Goal: Use online tool/utility: Use online tool/utility

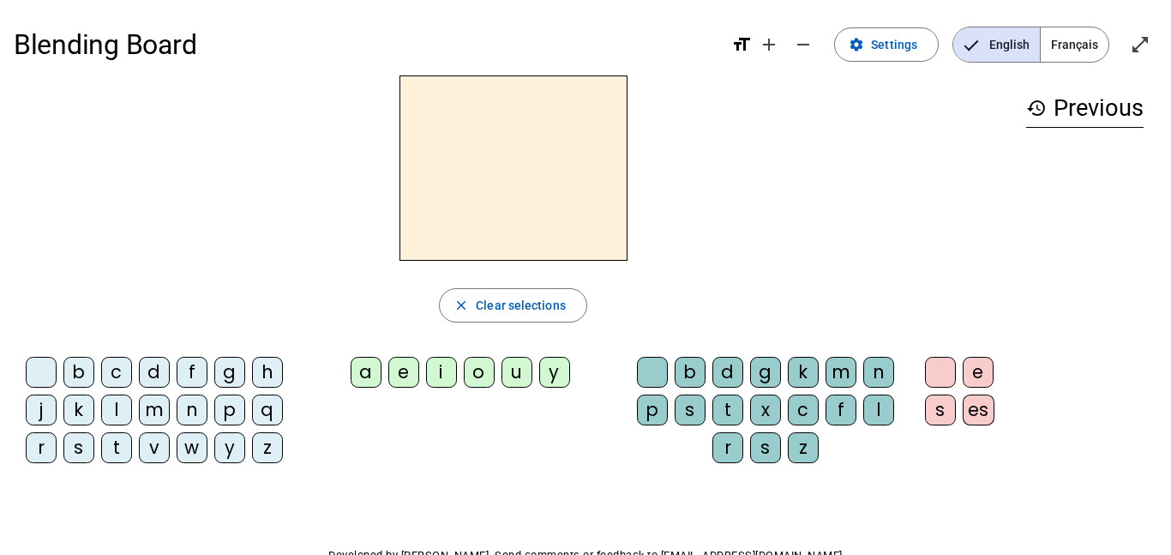
click at [1081, 45] on span "Français" at bounding box center [1075, 44] width 68 height 34
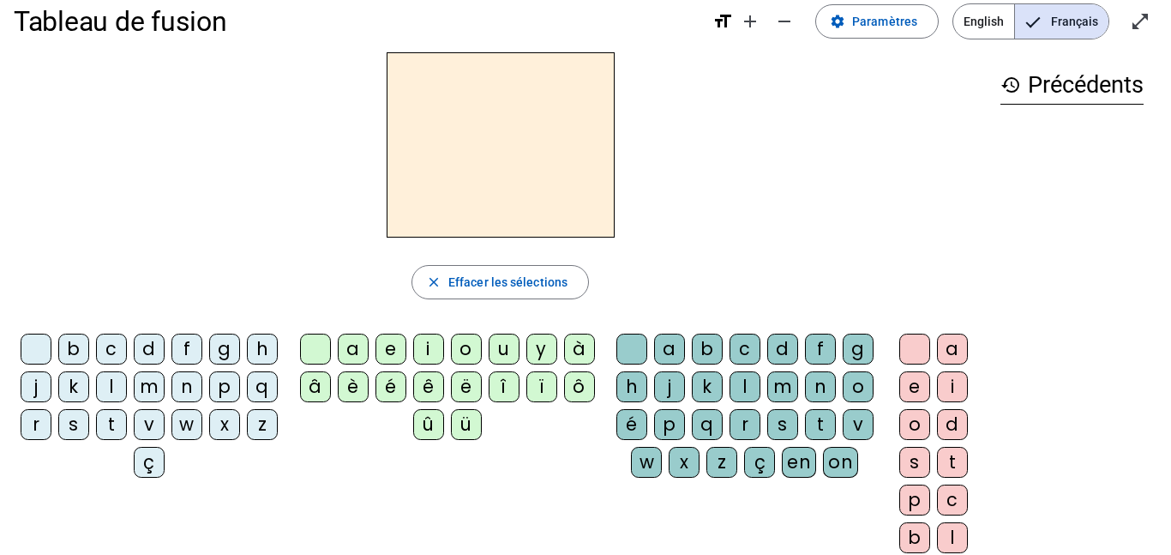
scroll to position [22, 0]
click at [1145, 26] on mat-icon "open_in_full" at bounding box center [1140, 22] width 21 height 21
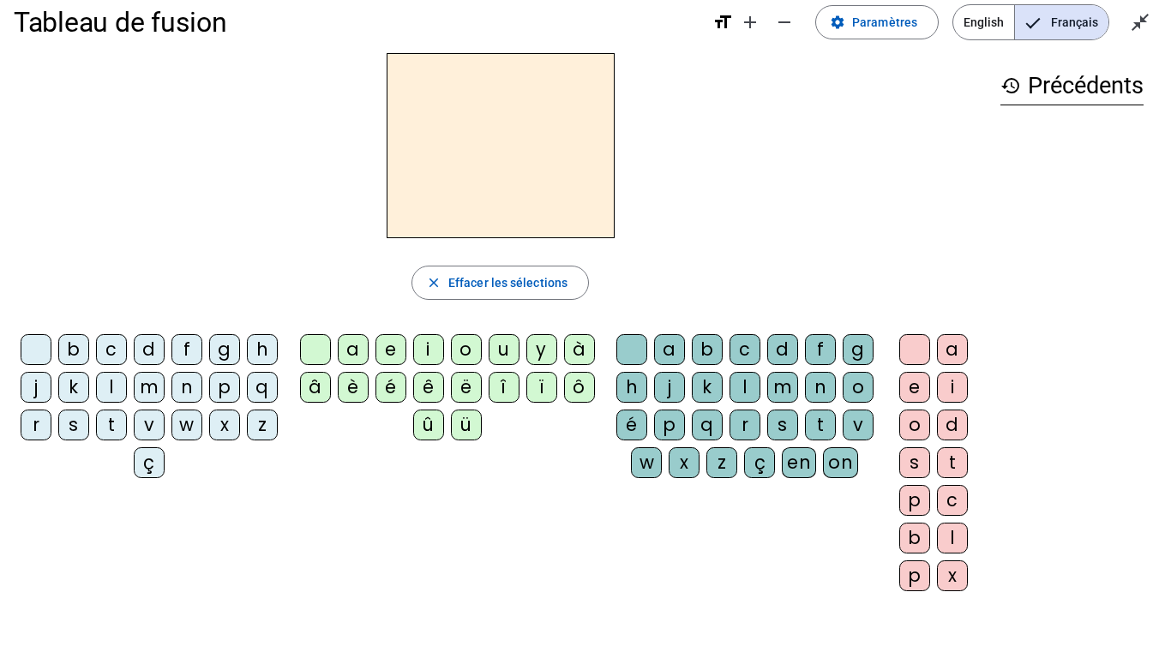
click at [202, 388] on div "n" at bounding box center [186, 387] width 31 height 31
click at [464, 342] on div "o" at bounding box center [466, 349] width 31 height 31
click at [805, 441] on div "t" at bounding box center [820, 425] width 31 height 31
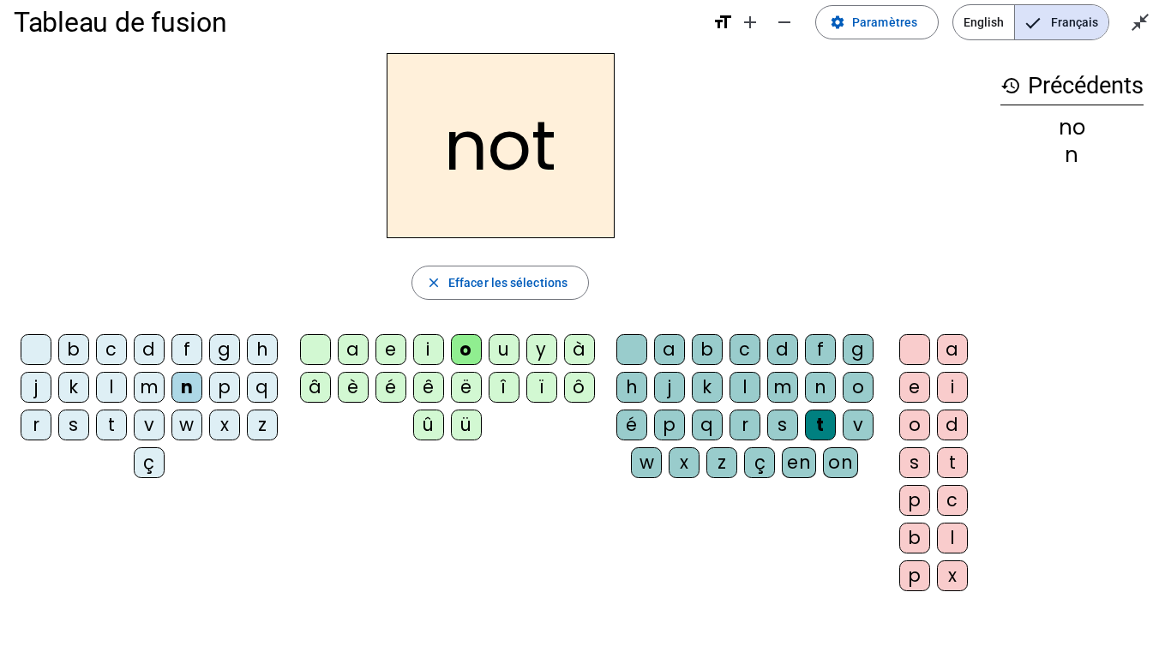
click at [910, 393] on div "e" at bounding box center [914, 387] width 31 height 31
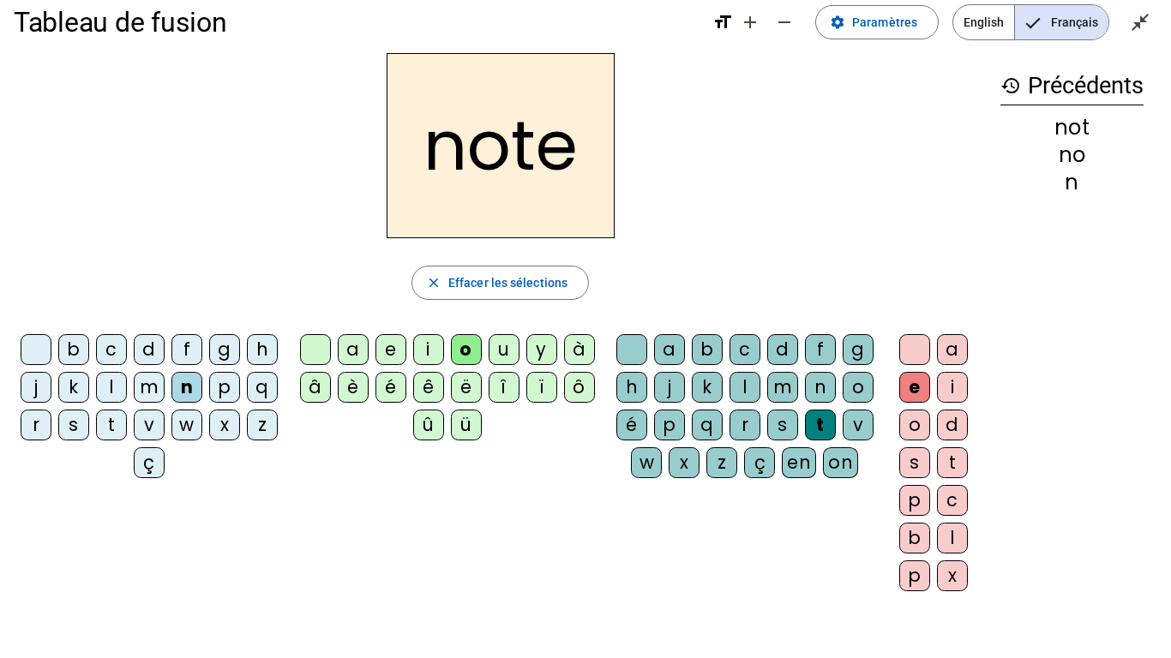
click at [165, 428] on div "v" at bounding box center [149, 425] width 31 height 31
click at [422, 346] on div "i" at bounding box center [428, 349] width 31 height 31
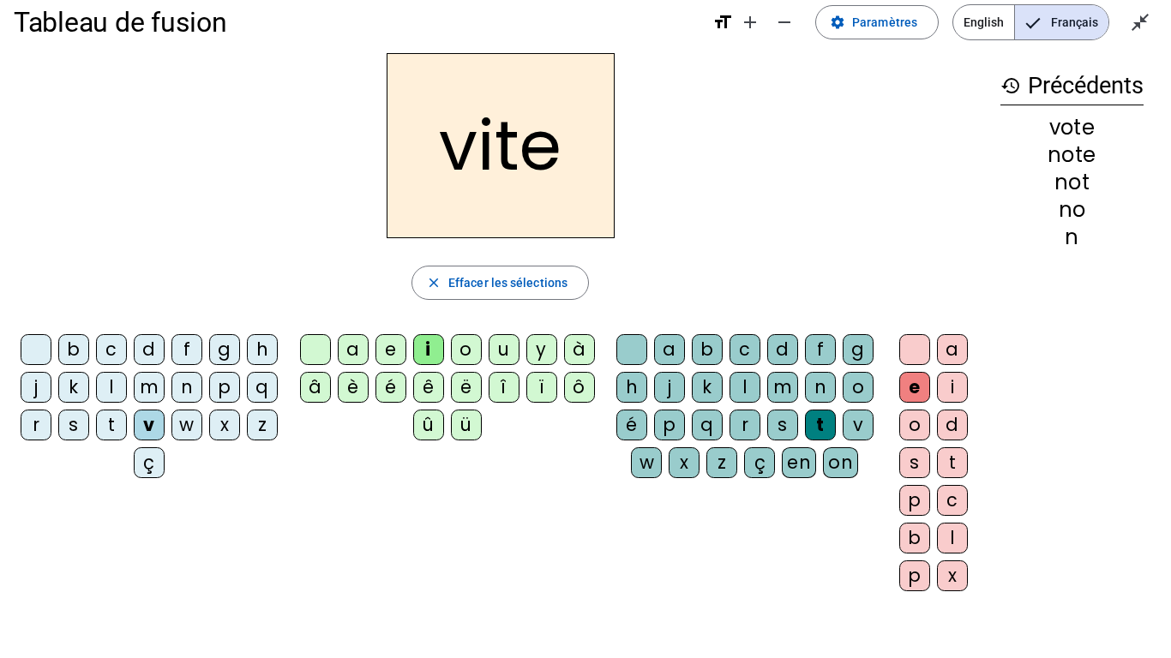
click at [798, 347] on div "d" at bounding box center [782, 349] width 31 height 31
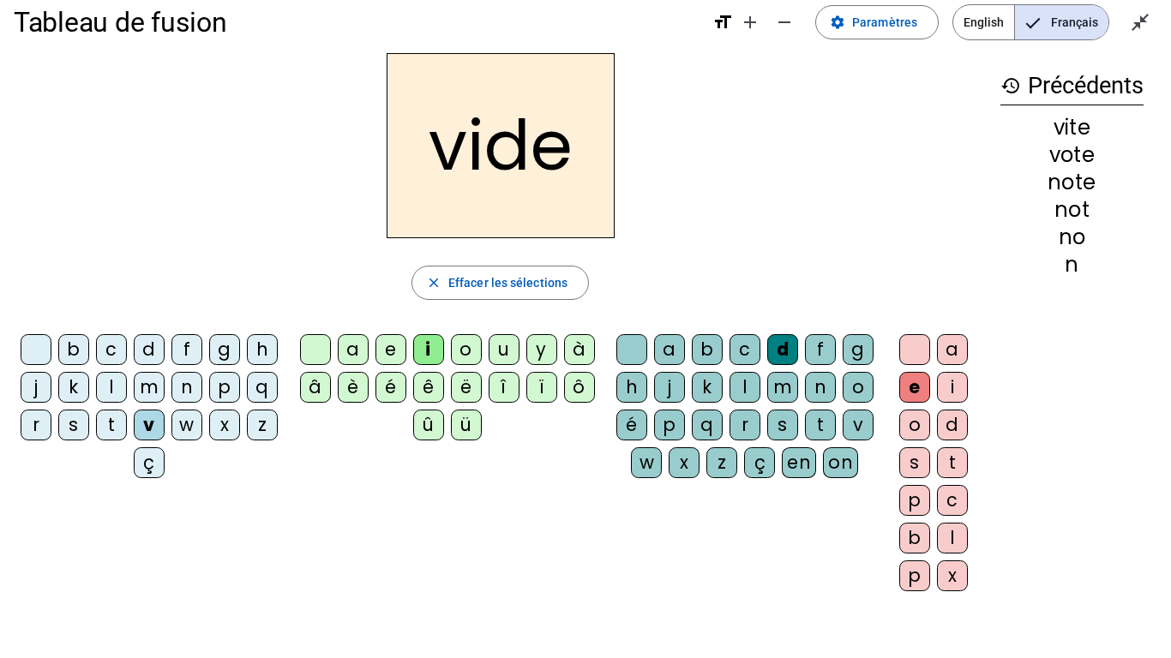
click at [51, 425] on div "r" at bounding box center [36, 425] width 31 height 31
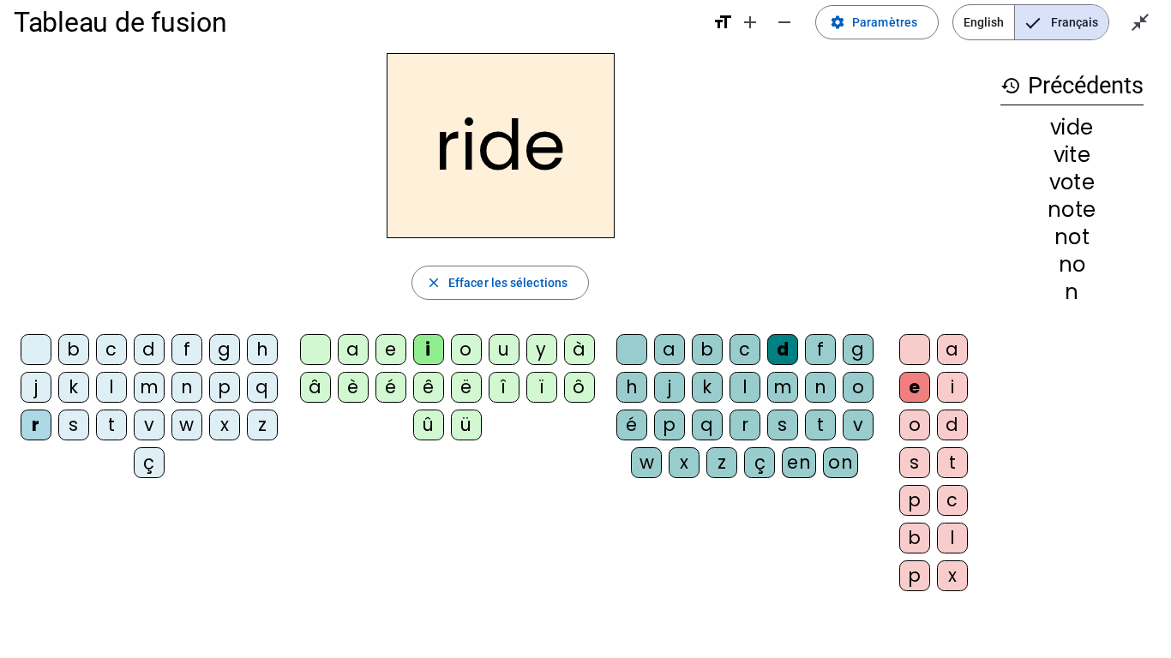
click at [508, 340] on div "u" at bounding box center [504, 349] width 31 height 31
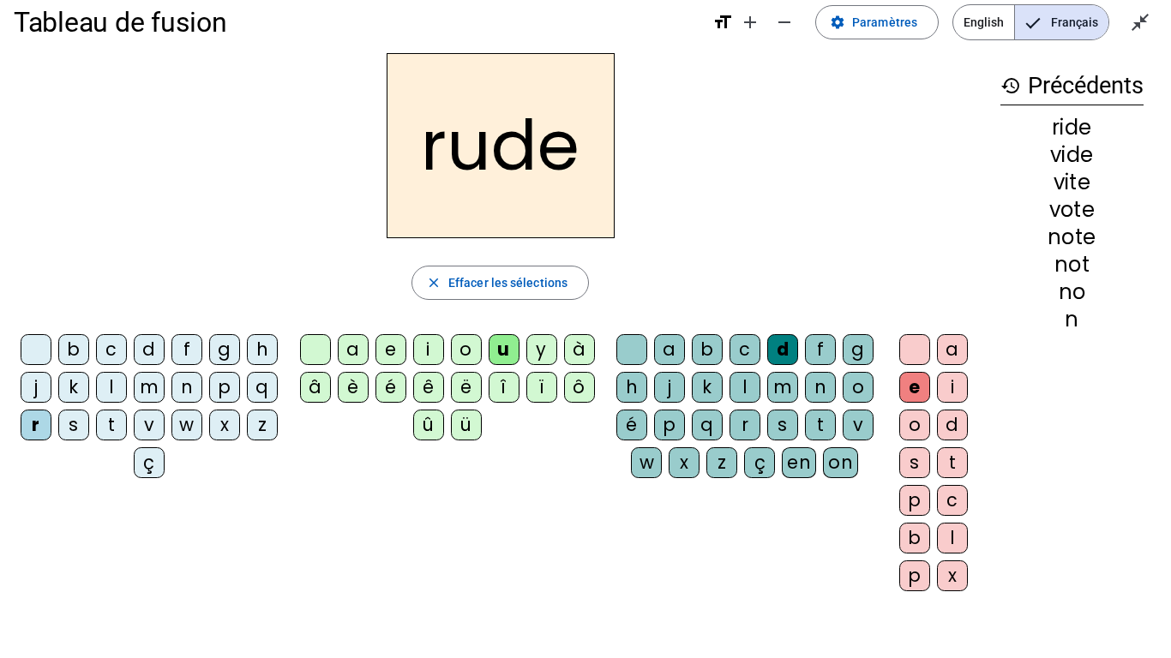
click at [767, 441] on div "s" at bounding box center [782, 425] width 31 height 31
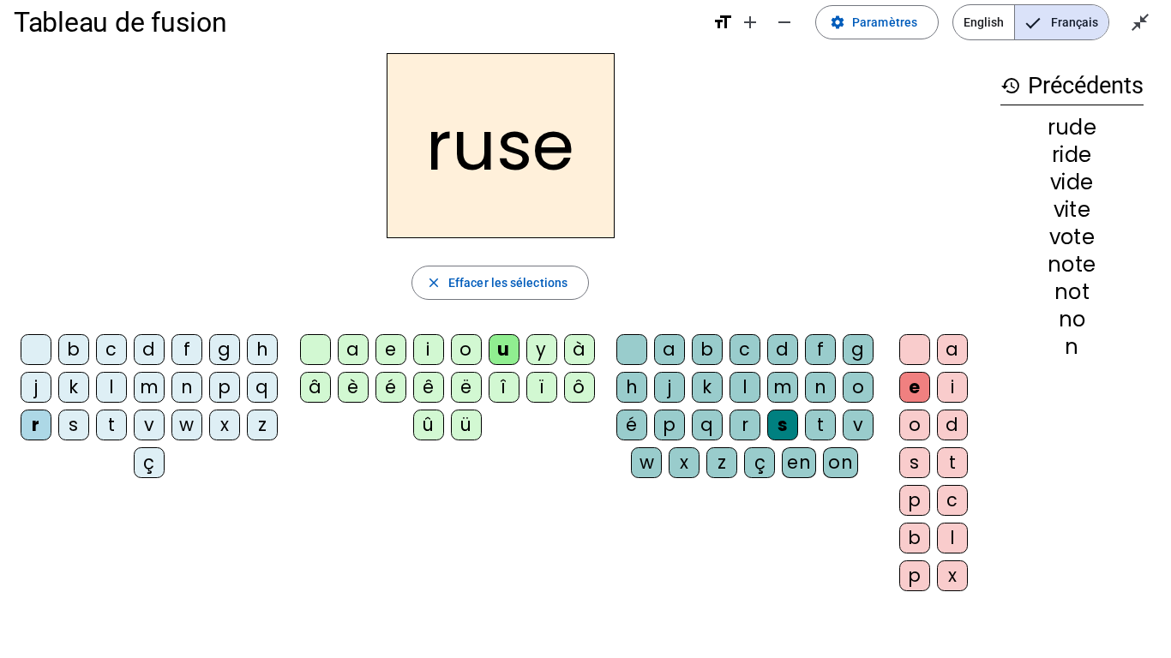
click at [165, 395] on div "m" at bounding box center [149, 387] width 31 height 31
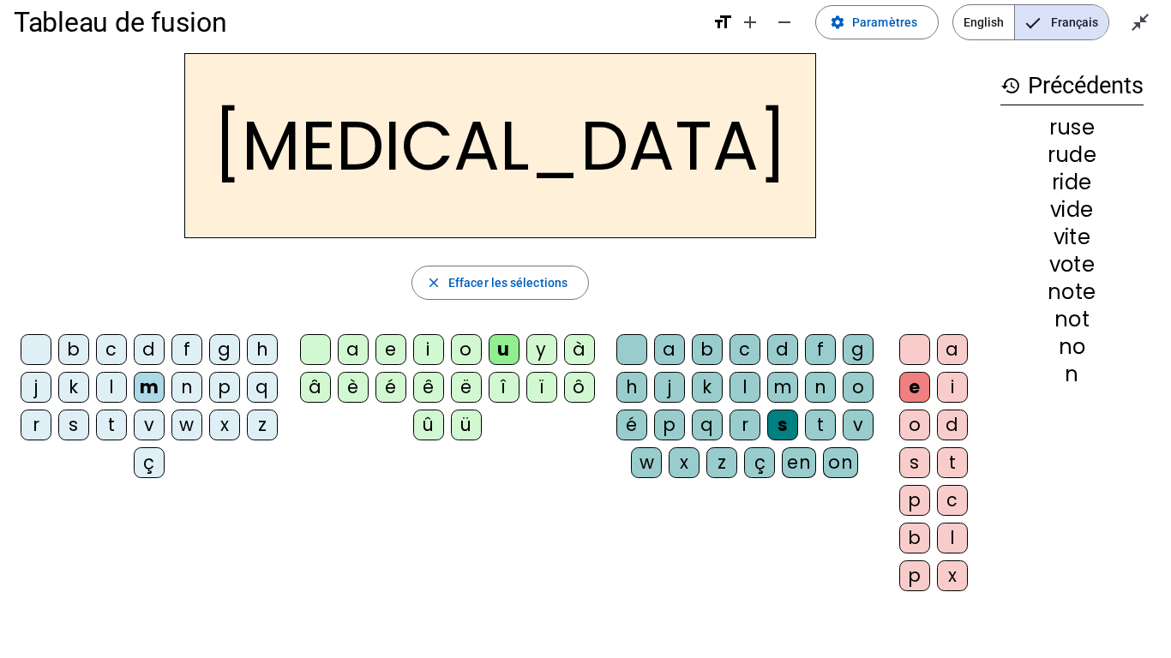
click at [89, 350] on div "b" at bounding box center [73, 349] width 31 height 31
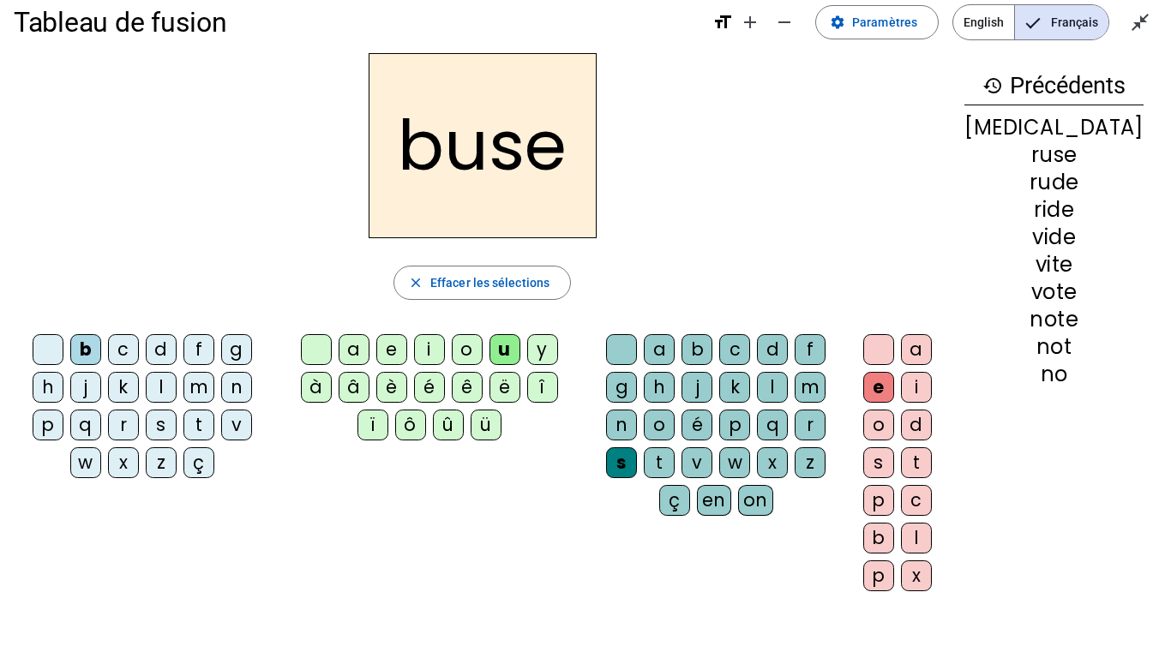
click at [429, 356] on div "i" at bounding box center [429, 349] width 31 height 31
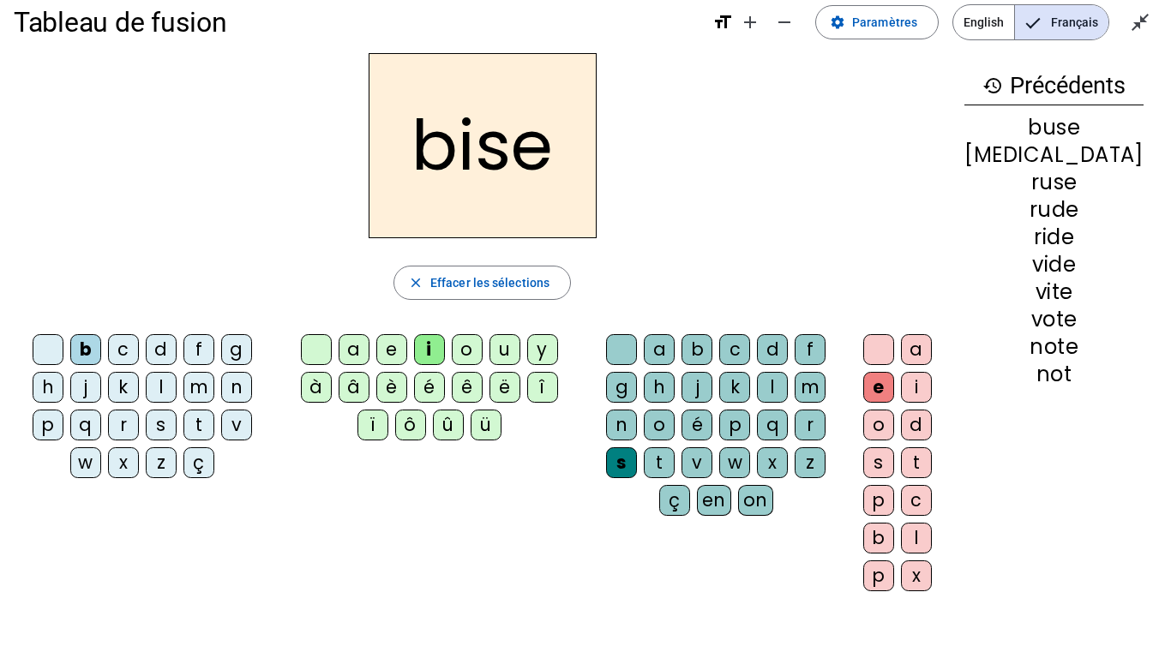
click at [352, 347] on div "a" at bounding box center [354, 349] width 31 height 31
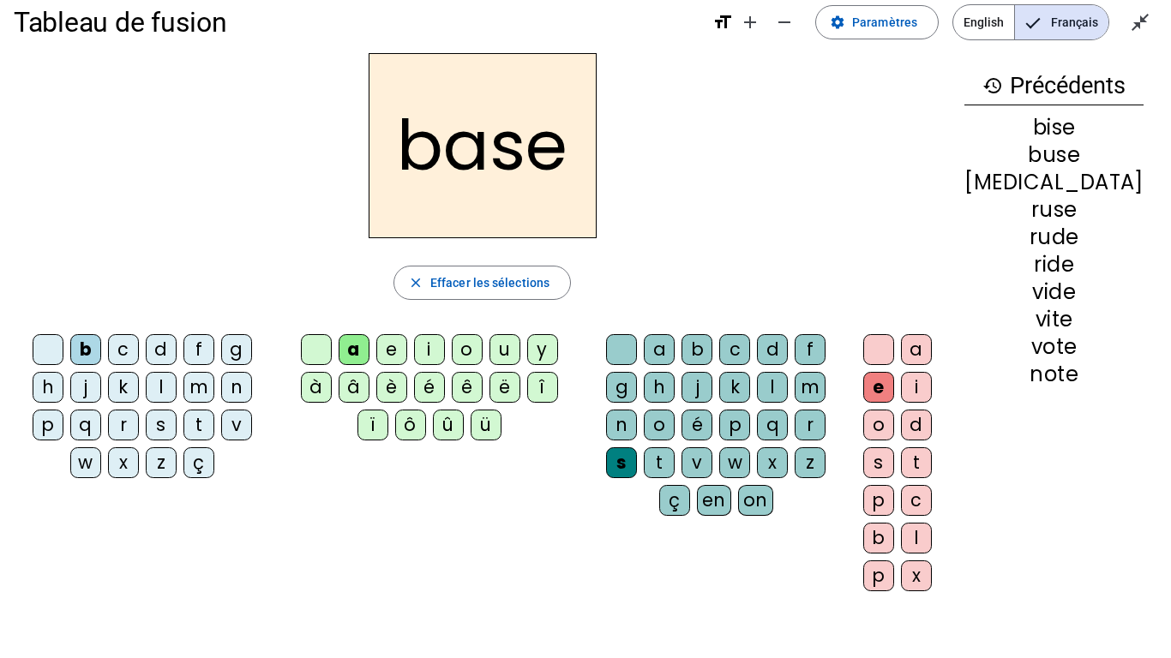
click at [637, 340] on div at bounding box center [621, 349] width 31 height 31
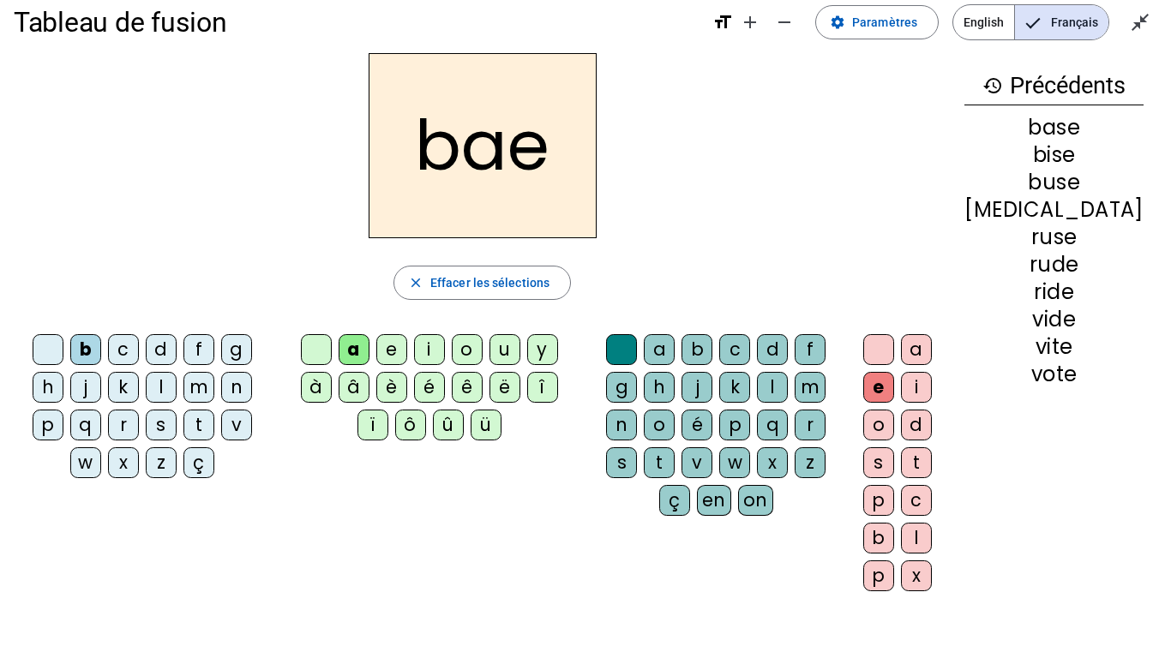
click at [637, 462] on div "s" at bounding box center [621, 463] width 31 height 31
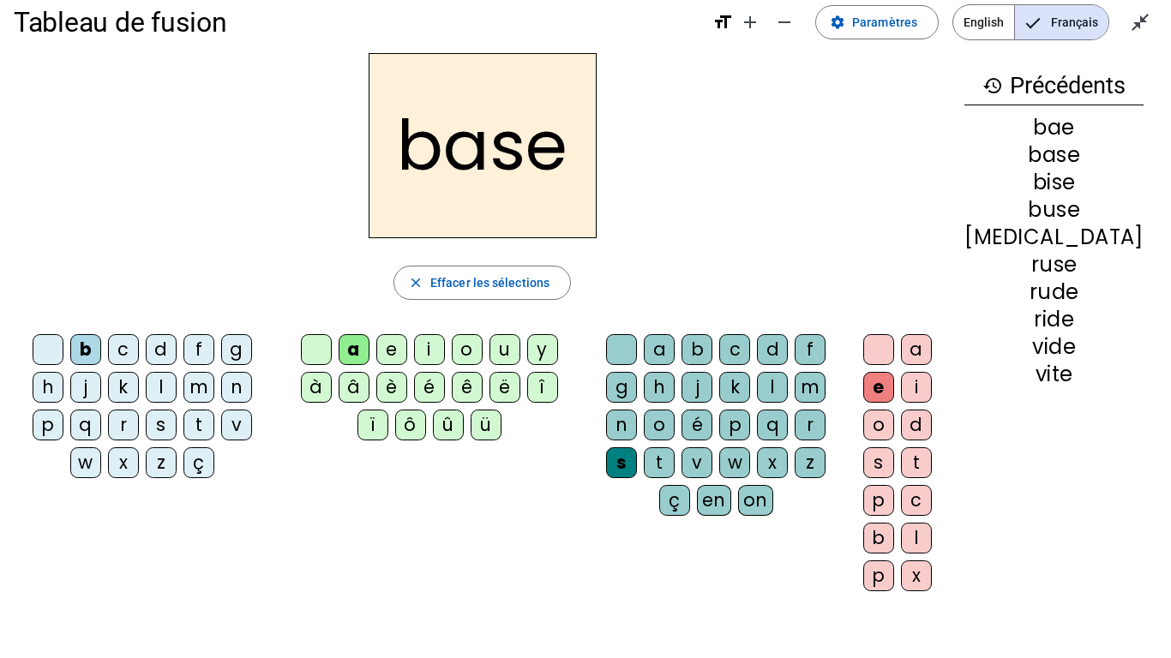
click at [894, 347] on div at bounding box center [878, 349] width 31 height 31
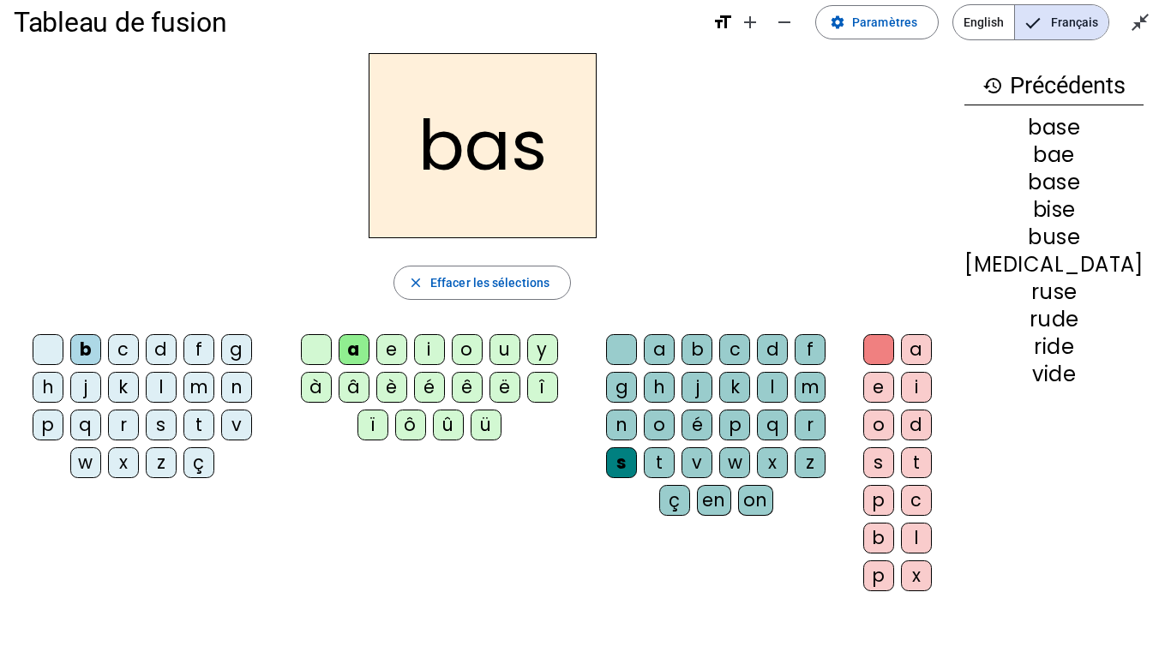
click at [53, 426] on div "p" at bounding box center [48, 425] width 31 height 31
